Goal: Navigation & Orientation: Understand site structure

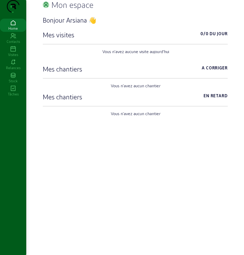
click at [17, 44] on div "Contacts" at bounding box center [13, 41] width 26 height 5
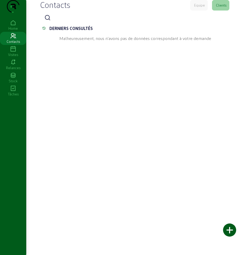
click at [14, 52] on icon at bounding box center [13, 49] width 26 height 6
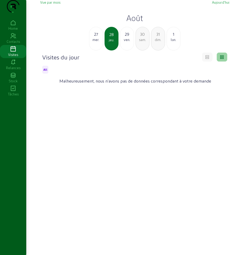
click at [14, 65] on icon at bounding box center [13, 62] width 26 height 6
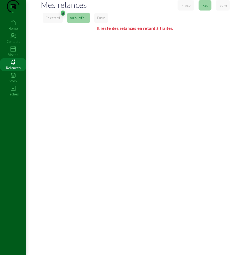
click at [13, 78] on icon at bounding box center [13, 75] width 26 height 6
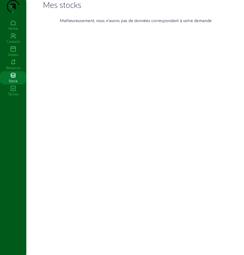
click at [14, 92] on icon at bounding box center [13, 88] width 26 height 6
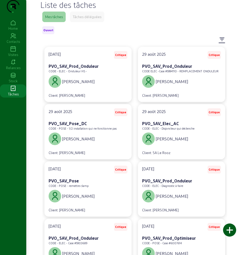
click at [86, 22] on div "Tâches déléguées" at bounding box center [87, 17] width 34 height 11
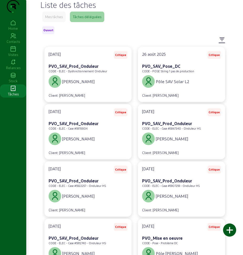
click at [60, 19] on div "Mes tâches" at bounding box center [54, 16] width 18 height 5
